Goal: Information Seeking & Learning: Learn about a topic

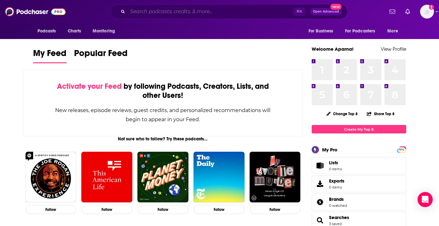
click at [143, 15] on input "Search podcasts, credits, & more..." at bounding box center [211, 12] width 166 height 10
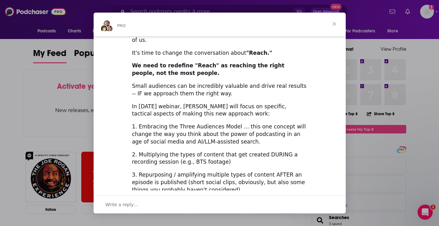
scroll to position [148, 0]
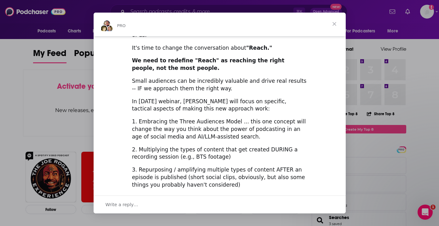
click at [361, 30] on div "Intercom messenger" at bounding box center [219, 113] width 439 height 226
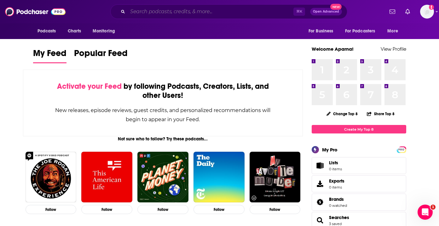
click at [199, 13] on input "Search podcasts, credits, & more..." at bounding box center [211, 12] width 166 height 10
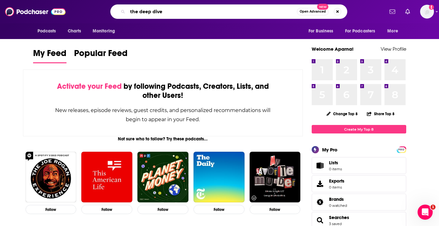
type input "the deep dive"
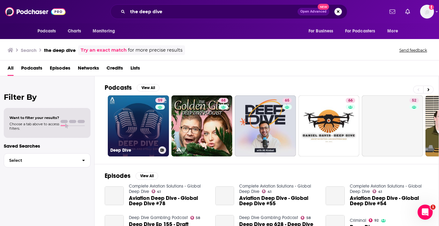
click at [135, 112] on link "59 Deep Dive" at bounding box center [138, 125] width 61 height 61
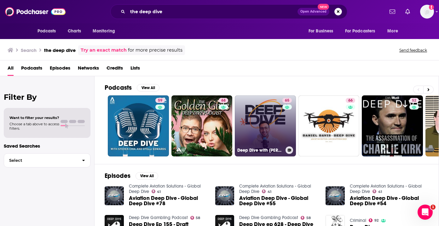
scroll to position [0, 0]
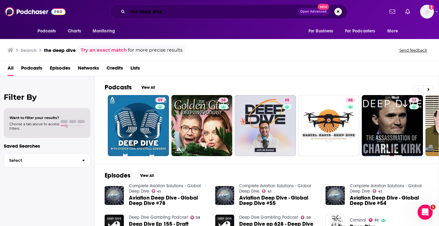
click at [211, 10] on input "the deep dive" at bounding box center [213, 12] width 170 height 10
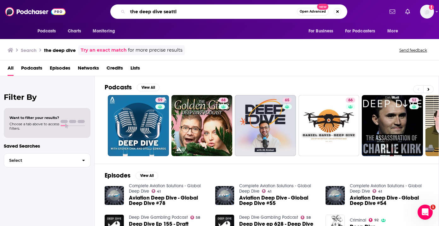
type input "the deep dive seattl"
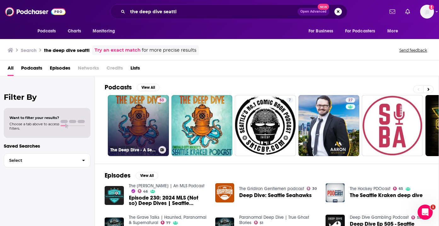
click at [137, 120] on link "53 The Deep Dive - A Seattle Kraken Podcast by Emerald City Hockey" at bounding box center [138, 125] width 61 height 61
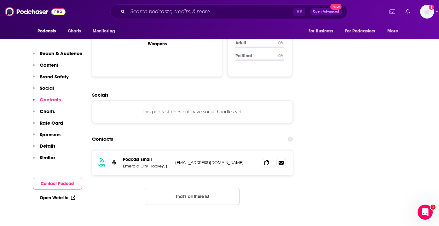
scroll to position [663, 0]
click at [267, 160] on icon at bounding box center [266, 162] width 4 height 5
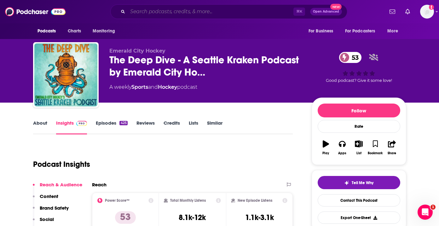
click at [212, 11] on input "Search podcasts, credits, & more..." at bounding box center [211, 12] width 166 height 10
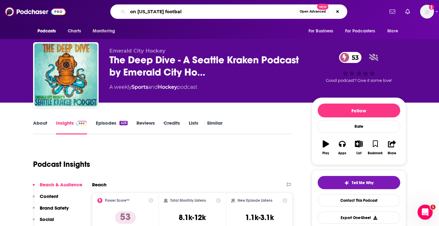
type input "on [US_STATE] football"
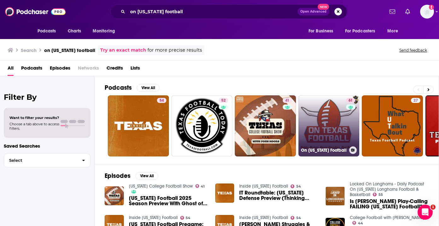
click at [315, 108] on link "61 On [US_STATE] Football" at bounding box center [328, 125] width 61 height 61
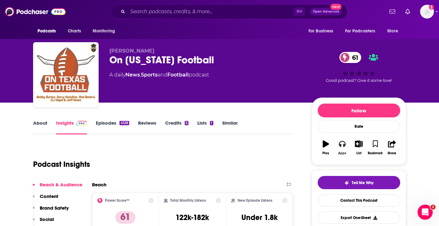
click at [342, 142] on icon "button" at bounding box center [342, 143] width 7 height 7
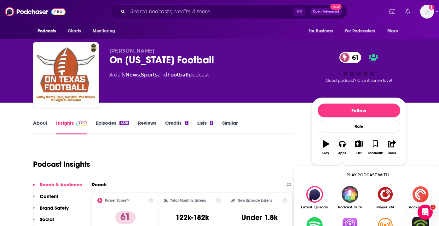
click at [358, 218] on img "Show Listen On dropdown" at bounding box center [349, 225] width 35 height 17
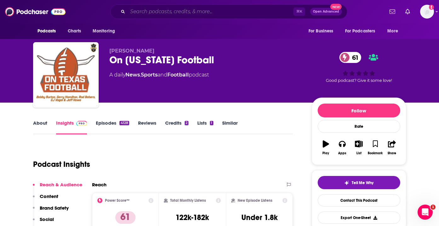
click at [219, 13] on input "Search podcasts, credits, & more..." at bounding box center [211, 12] width 166 height 10
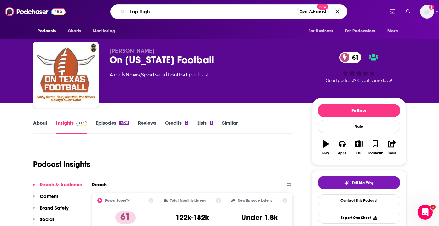
type input "top flight"
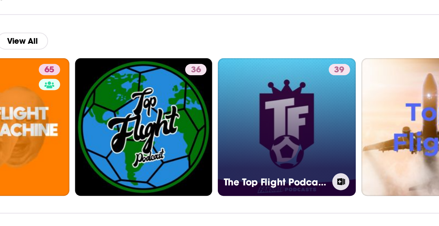
click at [263, 111] on link "39 The Top Flight Podcast on the English Premier League" at bounding box center [265, 125] width 61 height 61
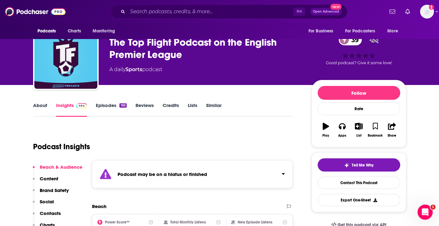
scroll to position [2, 0]
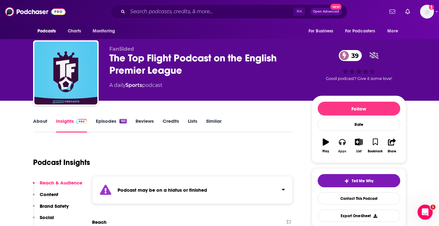
click at [339, 140] on icon "button" at bounding box center [342, 142] width 7 height 7
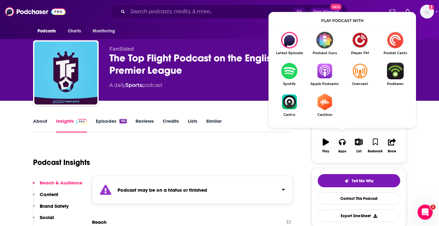
click at [322, 70] on img "Show Listen On dropdown" at bounding box center [324, 71] width 35 height 17
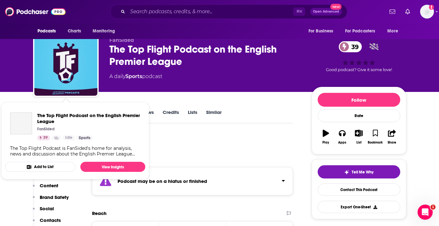
scroll to position [17, 0]
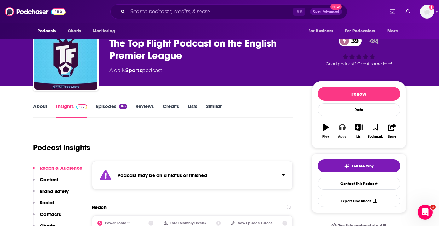
click at [338, 131] on button "Apps" at bounding box center [342, 131] width 16 height 23
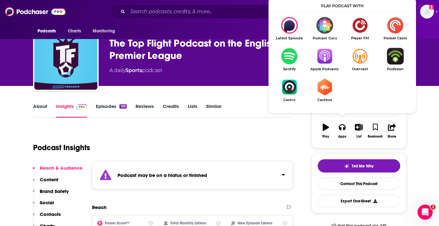
click at [328, 51] on img "Show Listen On dropdown" at bounding box center [324, 56] width 35 height 17
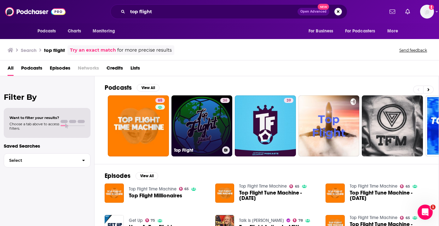
click at [206, 121] on link "36 Top Flight" at bounding box center [201, 125] width 61 height 61
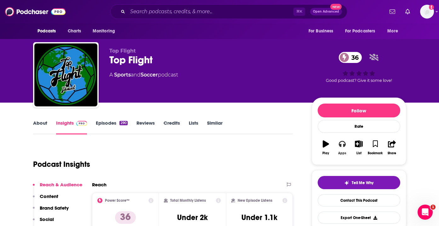
click at [343, 144] on icon "button" at bounding box center [342, 144] width 7 height 6
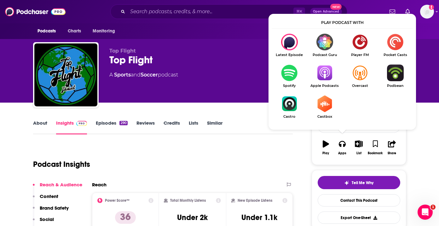
click at [324, 77] on img "Show Listen On dropdown" at bounding box center [324, 73] width 35 height 17
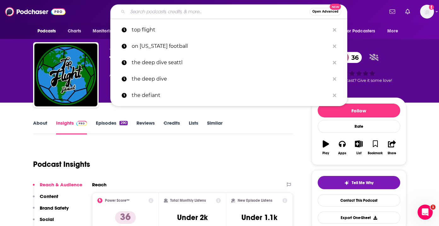
click at [167, 10] on input "Search podcasts, credits, & more..." at bounding box center [219, 12] width 182 height 10
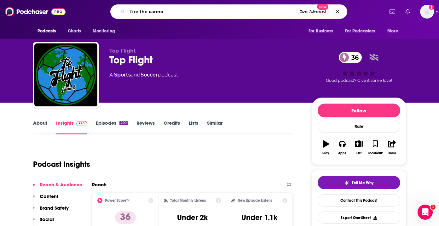
type input "fire the [PERSON_NAME]"
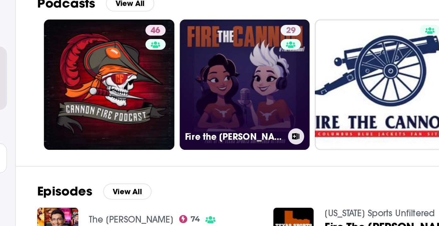
click at [199, 120] on link "29 Fire the [PERSON_NAME]" at bounding box center [201, 125] width 61 height 61
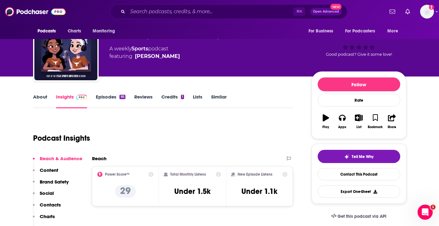
scroll to position [20, 0]
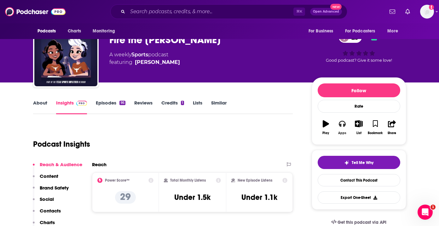
click at [340, 123] on icon "button" at bounding box center [342, 123] width 7 height 7
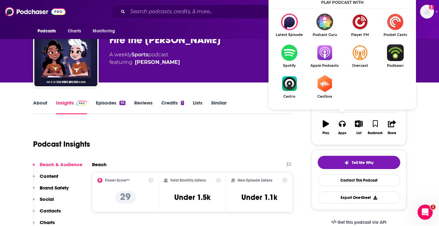
click at [328, 49] on img "Show Listen On dropdown" at bounding box center [324, 52] width 35 height 17
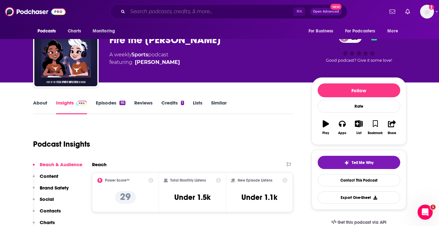
click at [157, 11] on input "Search podcasts, credits, & more..." at bounding box center [211, 12] width 166 height 10
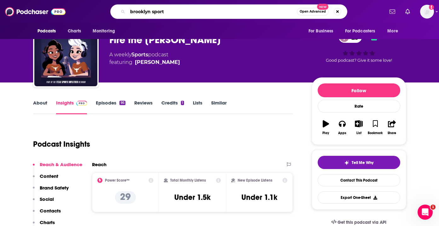
type input "brooklyn sports"
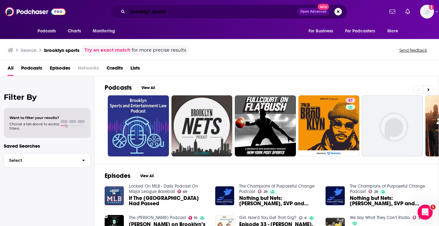
click at [153, 9] on input "brooklyn sports" at bounding box center [213, 12] width 170 height 10
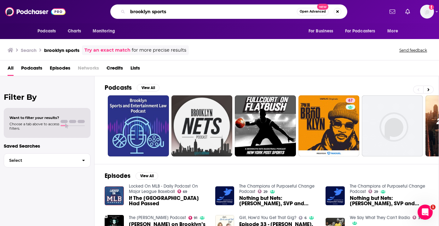
click at [153, 9] on input "brooklyn sports" at bounding box center [212, 12] width 169 height 10
type input "flames talk"
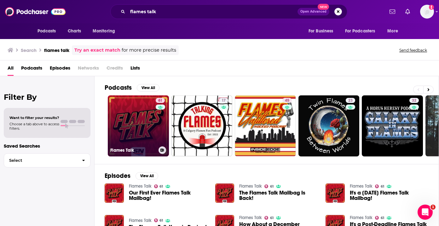
click at [131, 117] on link "61 Flames Talk" at bounding box center [138, 125] width 61 height 61
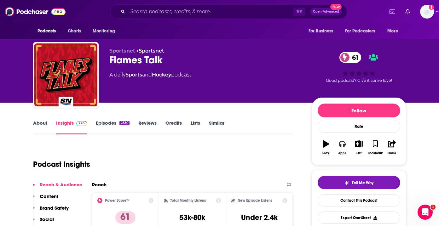
click at [344, 146] on icon "button" at bounding box center [342, 144] width 7 height 6
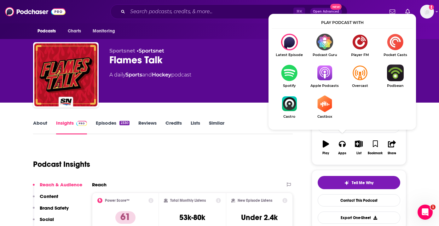
click at [325, 73] on img "Show Listen On dropdown" at bounding box center [324, 73] width 35 height 17
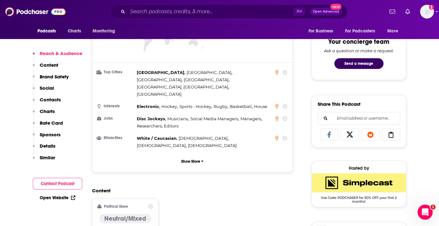
scroll to position [323, 0]
click at [160, 12] on input "Search podcasts, credits, & more..." at bounding box center [211, 12] width 166 height 10
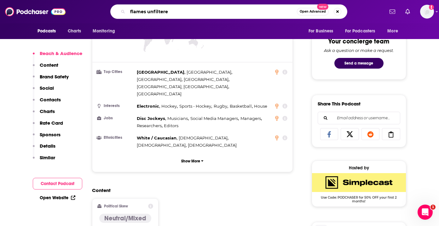
type input "flames unfiltered"
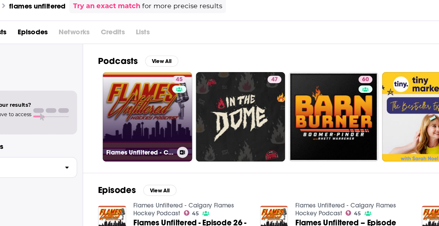
click at [140, 111] on link "45 Flames Unfiltered - Calgary Flames Hockey Podcast" at bounding box center [138, 125] width 61 height 61
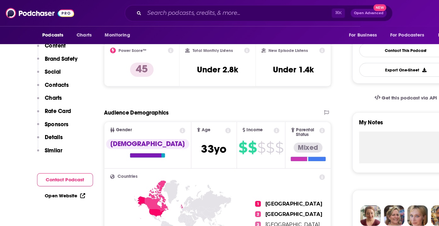
scroll to position [65, 0]
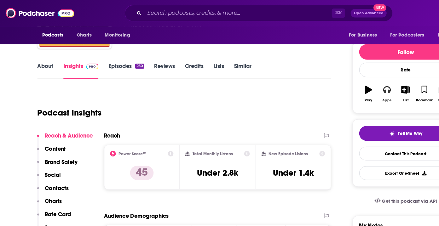
click at [338, 82] on button "Apps" at bounding box center [342, 83] width 16 height 23
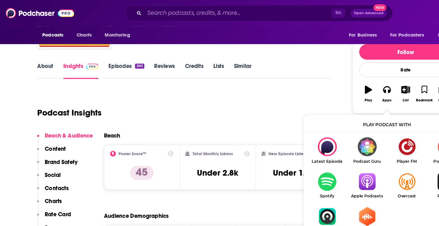
click at [323, 162] on img "Show Listen On dropdown" at bounding box center [324, 160] width 35 height 17
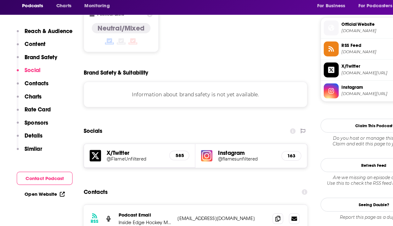
scroll to position [501, 0]
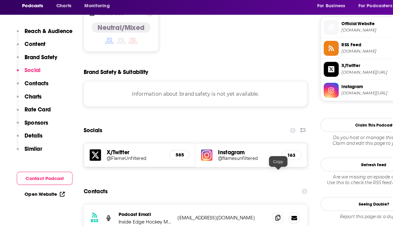
click at [246, 216] on icon at bounding box center [246, 218] width 4 height 5
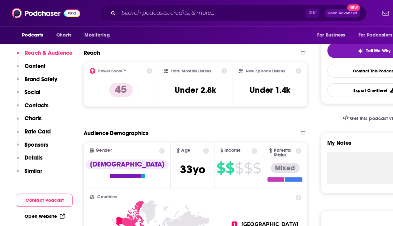
scroll to position [0, 0]
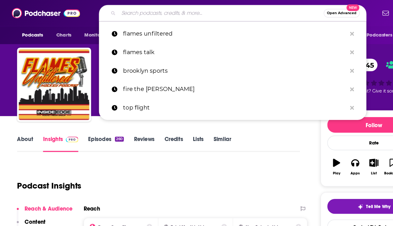
click at [132, 13] on input "Search podcasts, credits, & more..." at bounding box center [196, 12] width 182 height 10
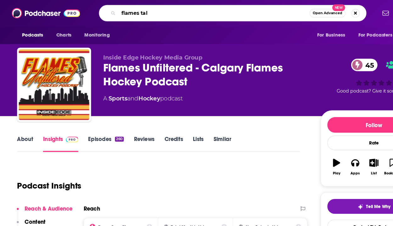
type input "flames talk"
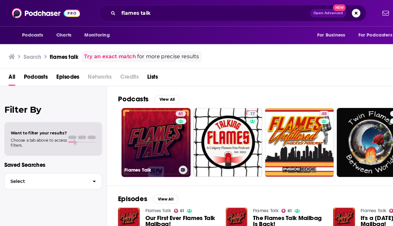
click at [126, 112] on link "61 Flames Talk" at bounding box center [138, 125] width 61 height 61
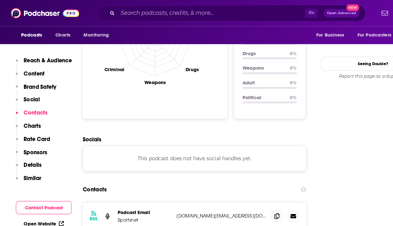
scroll to position [615, 0]
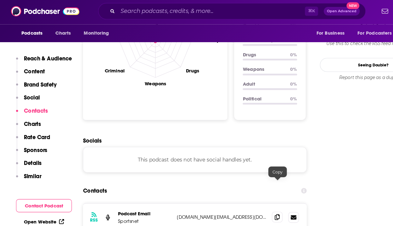
click at [243, 189] on span at bounding box center [245, 193] width 9 height 9
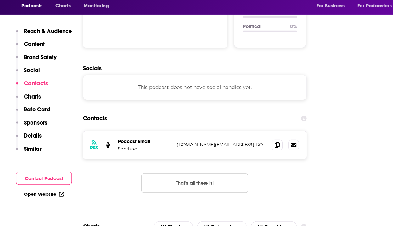
scroll to position [655, 0]
click at [248, 151] on icon at bounding box center [246, 153] width 4 height 5
click at [246, 149] on span at bounding box center [245, 153] width 9 height 9
